Goal: Information Seeking & Learning: Check status

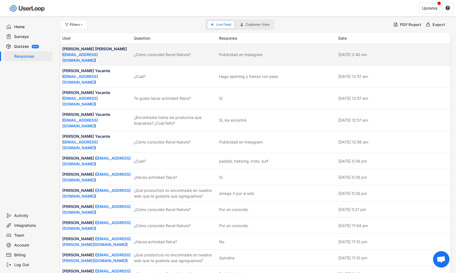
click at [101, 50] on div "[PERSON_NAME] [PERSON_NAME] ( [EMAIL_ADDRESS][DOMAIN_NAME] )" at bounding box center [96, 54] width 68 height 17
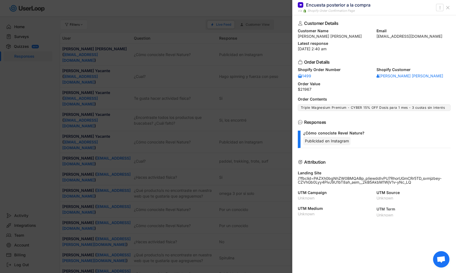
click at [229, 73] on div at bounding box center [228, 136] width 456 height 273
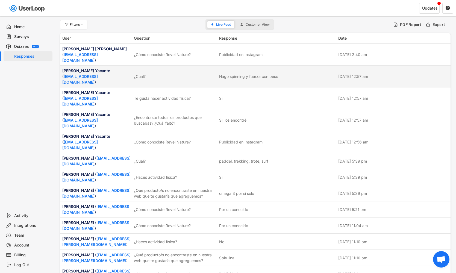
click at [95, 68] on div "[PERSON_NAME] Yacante ( [EMAIL_ADDRESS][DOMAIN_NAME] )" at bounding box center [96, 76] width 68 height 17
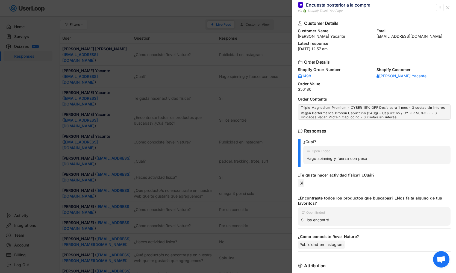
click at [194, 75] on div at bounding box center [228, 136] width 456 height 273
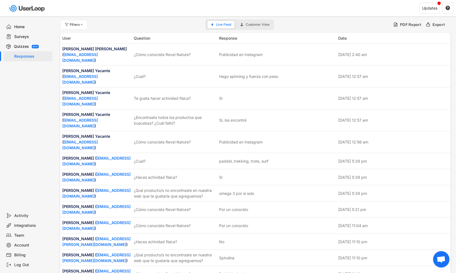
click at [19, 35] on div "Surveys" at bounding box center [32, 36] width 36 height 5
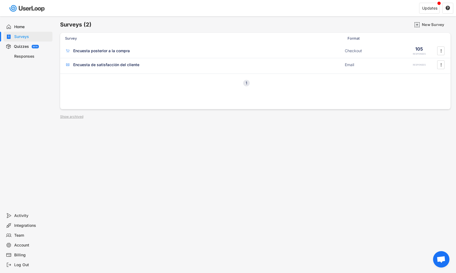
click at [22, 57] on div "Responses" at bounding box center [32, 56] width 36 height 5
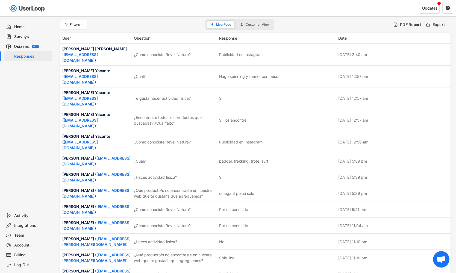
click at [23, 37] on div "Surveys" at bounding box center [32, 36] width 36 height 5
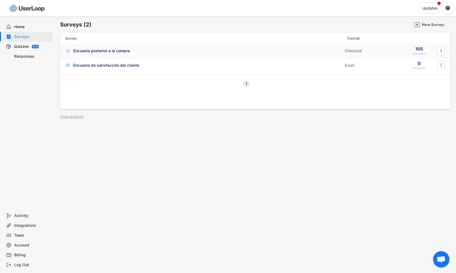
click at [89, 49] on div "Encuesta posterior a la compra" at bounding box center [101, 50] width 57 height 5
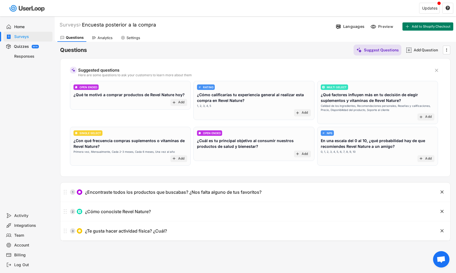
click at [22, 54] on div "Responses" at bounding box center [32, 56] width 36 height 5
